Goal: Information Seeking & Learning: Find specific fact

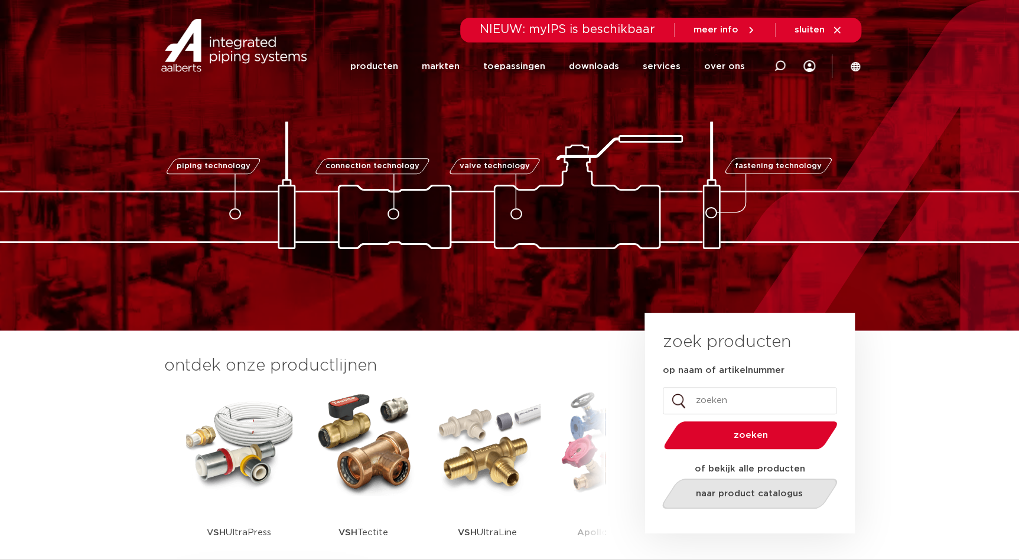
click at [738, 500] on link "naar product catalogus" at bounding box center [748, 494] width 181 height 30
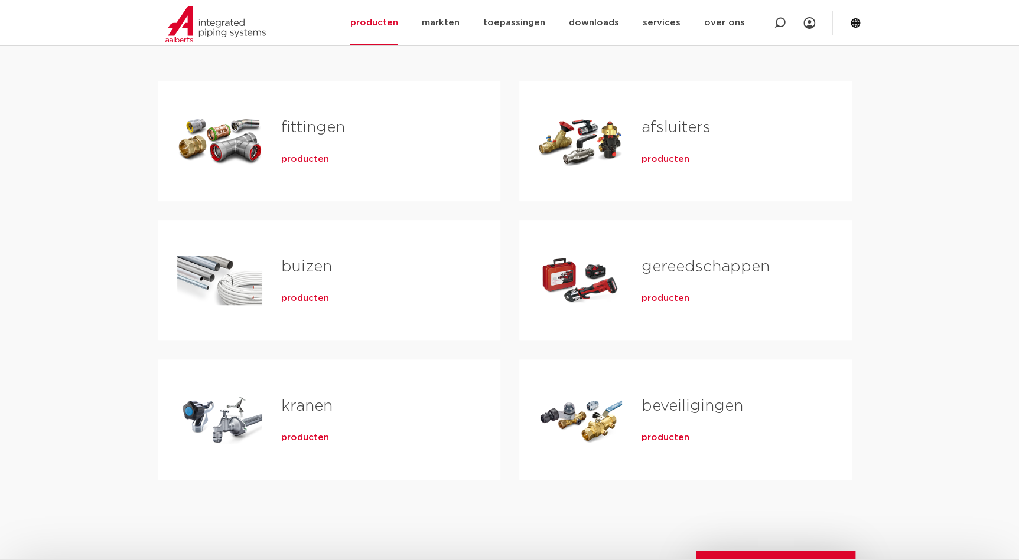
scroll to position [214, 0]
click at [317, 406] on link "kranen" at bounding box center [306, 405] width 51 height 15
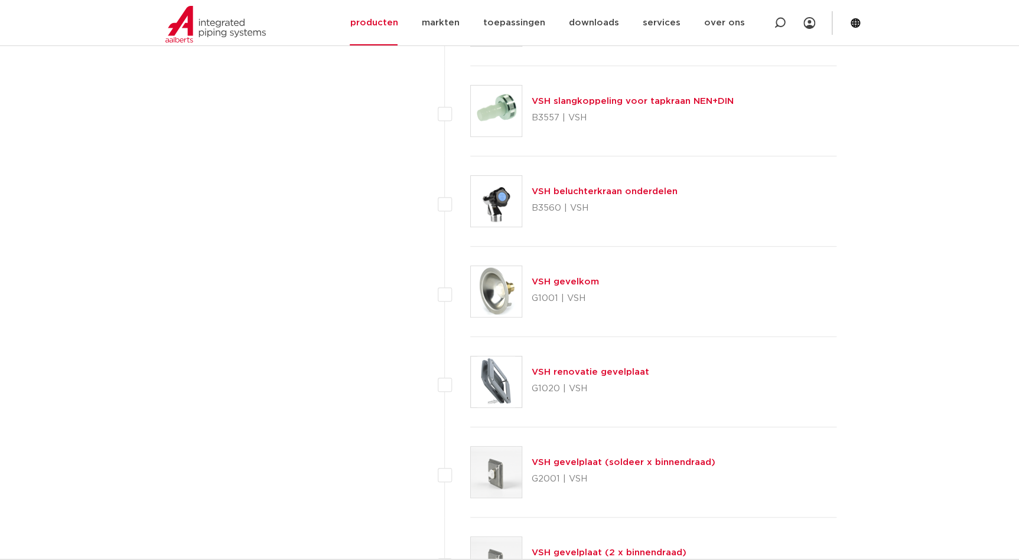
scroll to position [4724, 0]
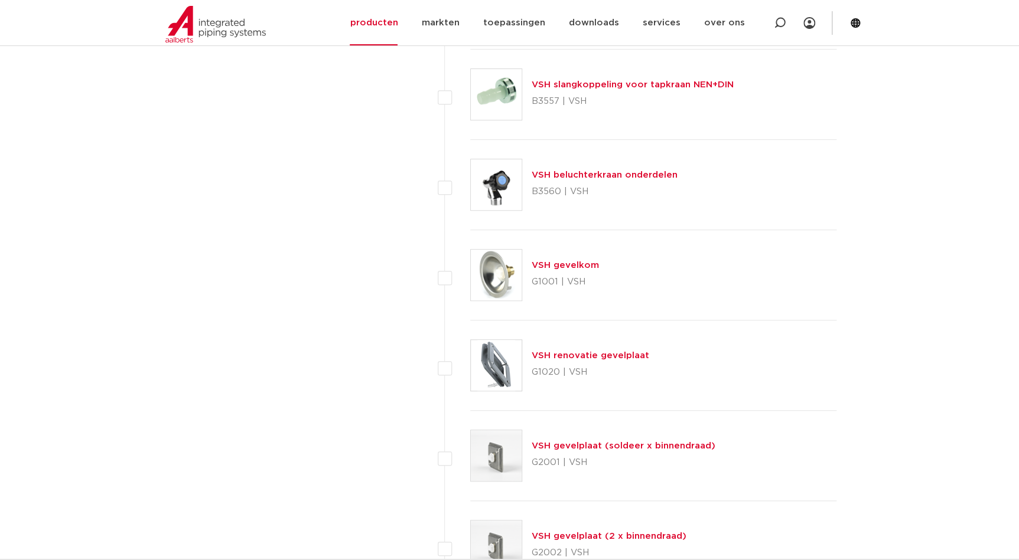
click at [617, 172] on link "VSH beluchterkraan onderdelen" at bounding box center [605, 175] width 146 height 9
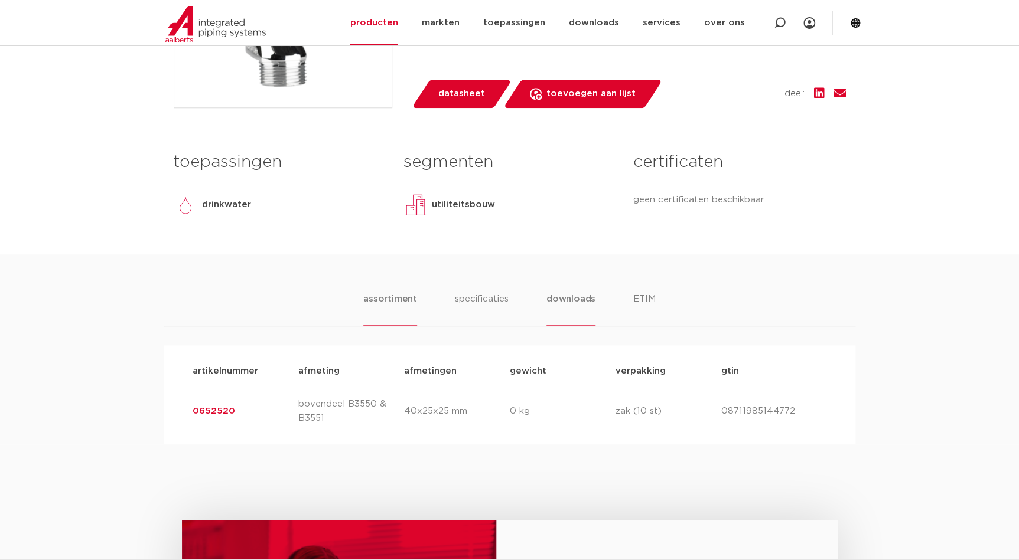
scroll to position [429, 0]
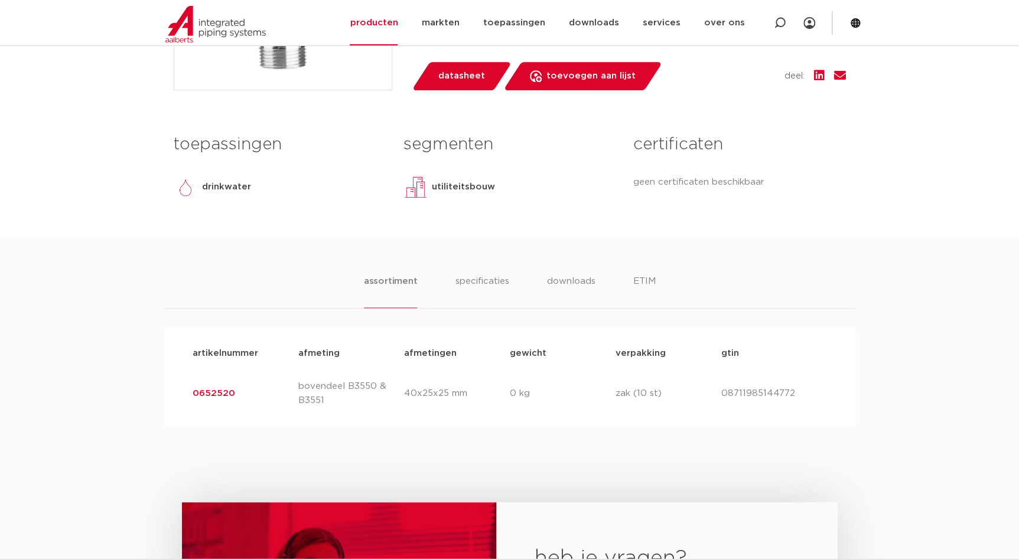
drag, startPoint x: 238, startPoint y: 392, endPoint x: 189, endPoint y: 394, distance: 49.1
click at [189, 394] on div "artikelnummer 0652520 afmeting bovendeel B3550 & B3551 [GEOGRAPHIC_DATA] 40x25x…" at bounding box center [509, 393] width 653 height 47
drag, startPoint x: 189, startPoint y: 395, endPoint x: 201, endPoint y: 392, distance: 12.3
copy link "0652520"
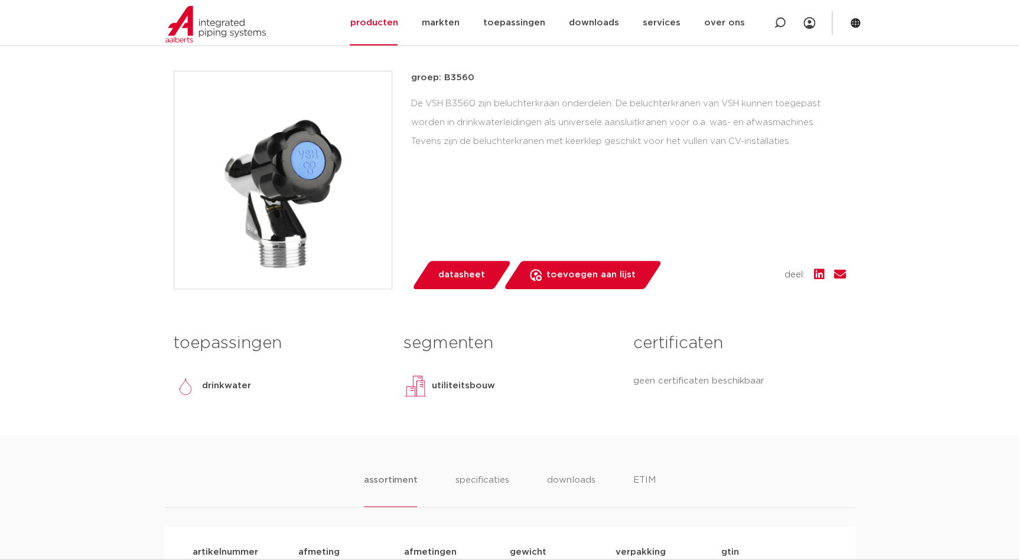
scroll to position [214, 0]
